Goal: Information Seeking & Learning: Learn about a topic

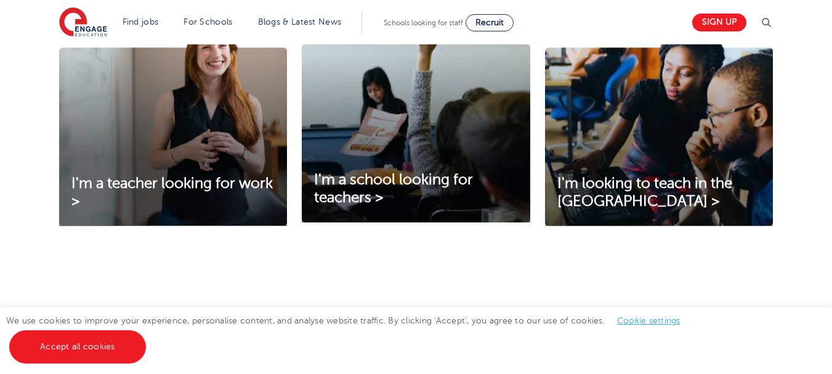
scroll to position [458, 0]
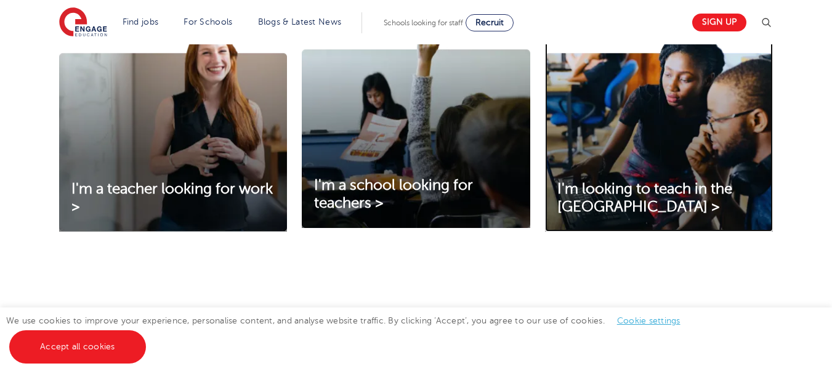
click at [662, 128] on img at bounding box center [659, 129] width 228 height 206
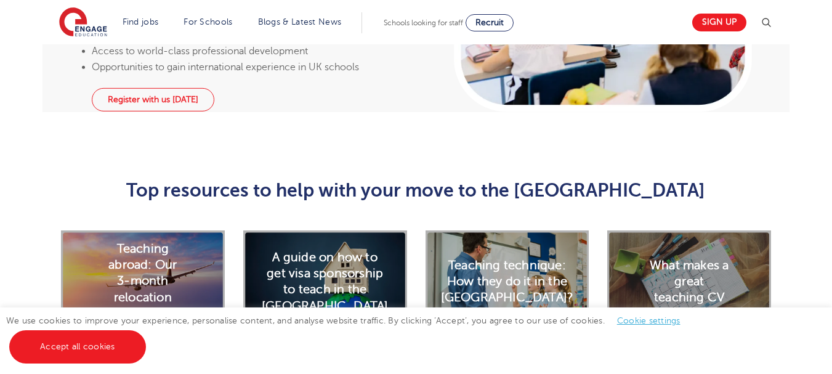
scroll to position [1500, 0]
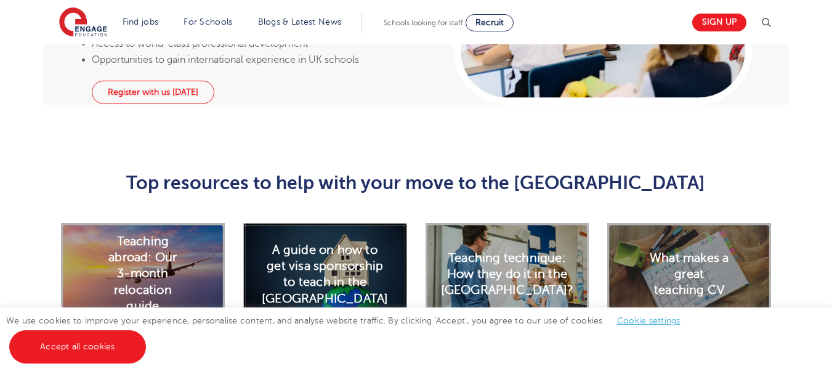
click at [353, 242] on h2 "A guide on how to get visa sponsorship to teach in the UK" at bounding box center [325, 274] width 126 height 65
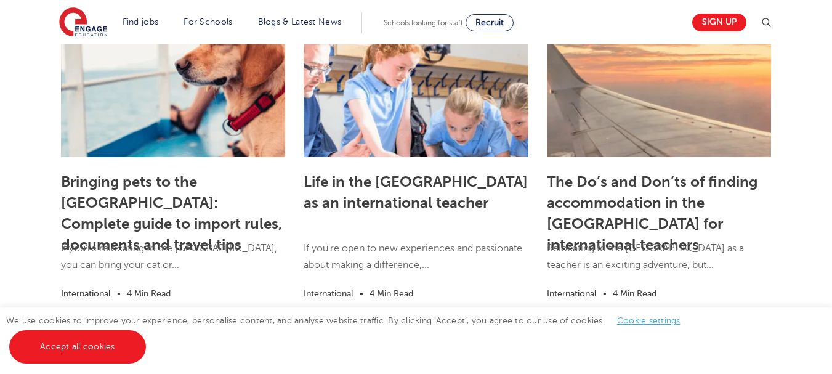
scroll to position [1908, 0]
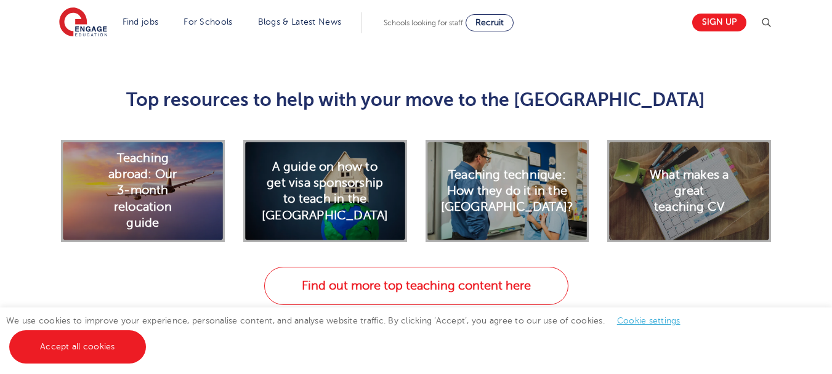
scroll to position [1617, 0]
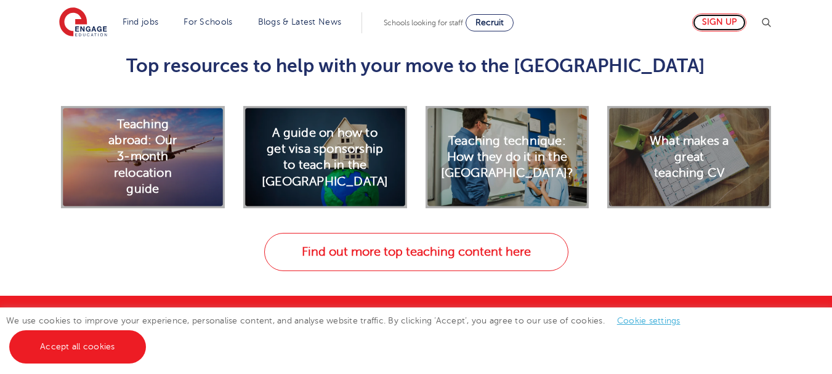
click at [725, 24] on link "Sign up" at bounding box center [720, 23] width 54 height 18
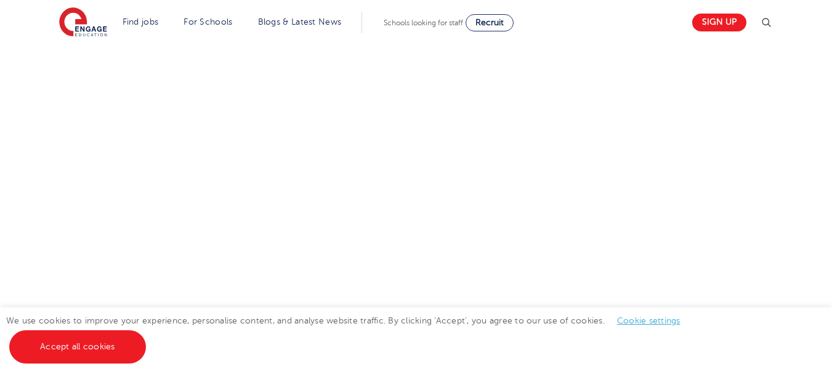
scroll to position [473, 0]
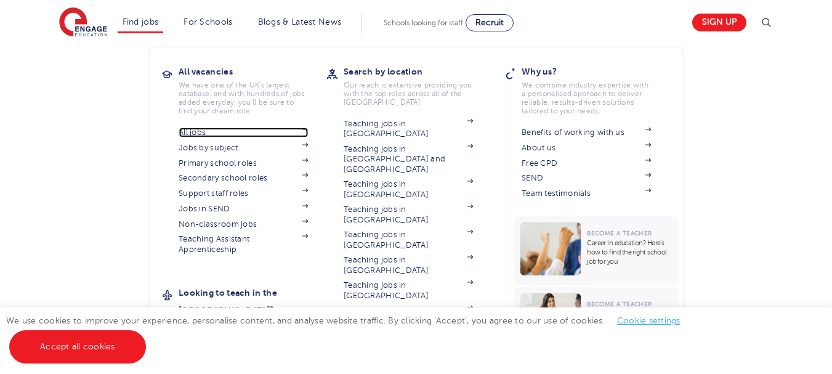
click at [202, 134] on link "All jobs" at bounding box center [243, 133] width 129 height 10
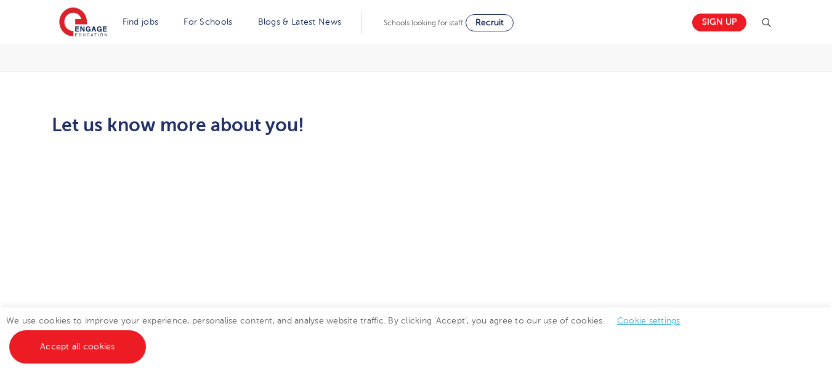
scroll to position [285, 0]
